Goal: Transaction & Acquisition: Register for event/course

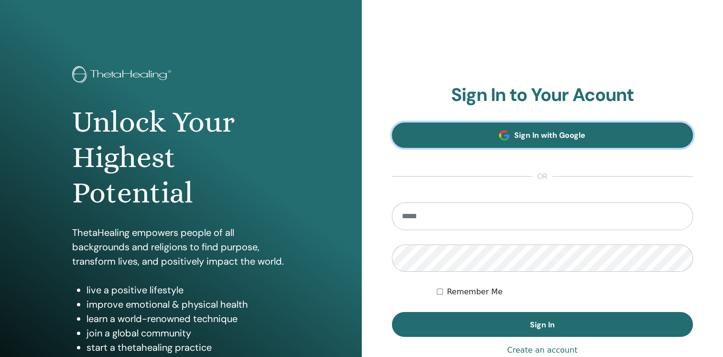
click at [564, 137] on span "Sign In with Google" at bounding box center [549, 135] width 71 height 10
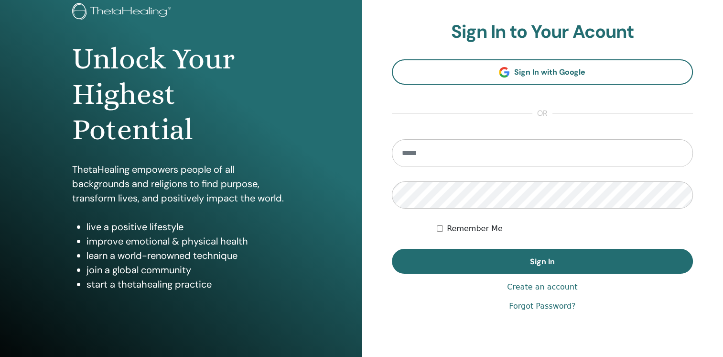
scroll to position [48, 0]
